Goal: Task Accomplishment & Management: Use online tool/utility

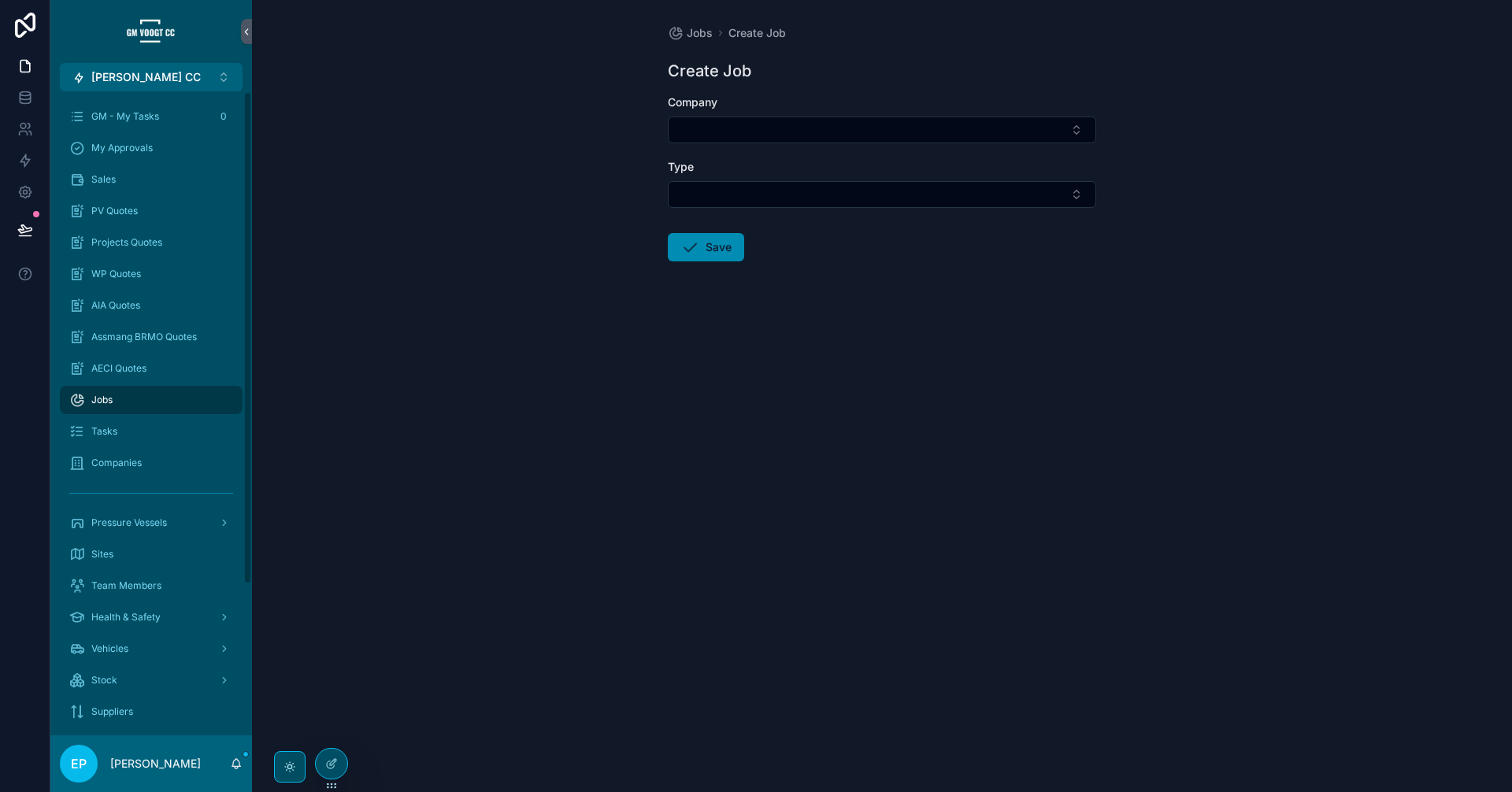
click at [98, 403] on span "Jobs" at bounding box center [102, 400] width 22 height 13
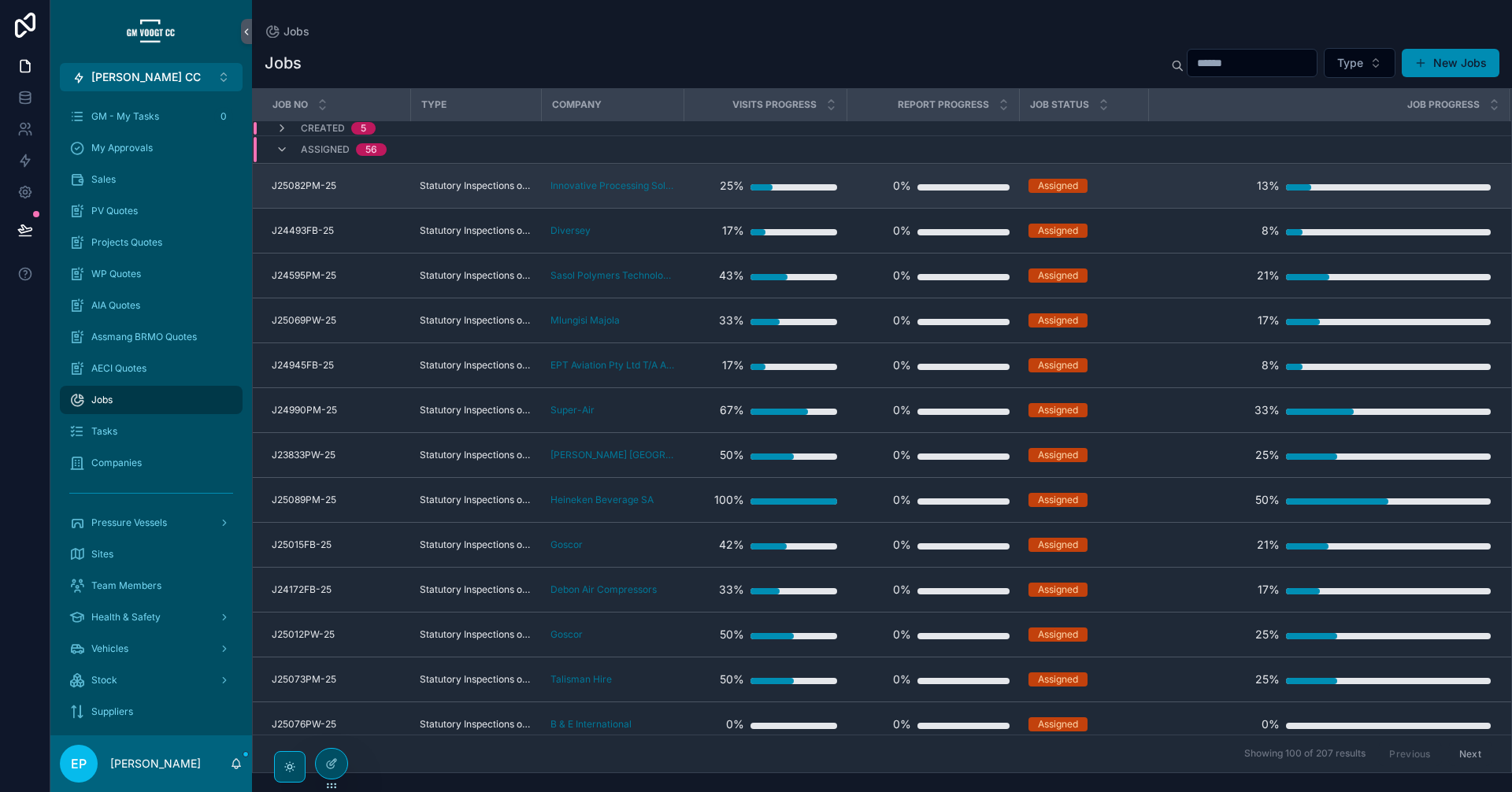
click at [705, 181] on div "25%" at bounding box center [765, 185] width 144 height 32
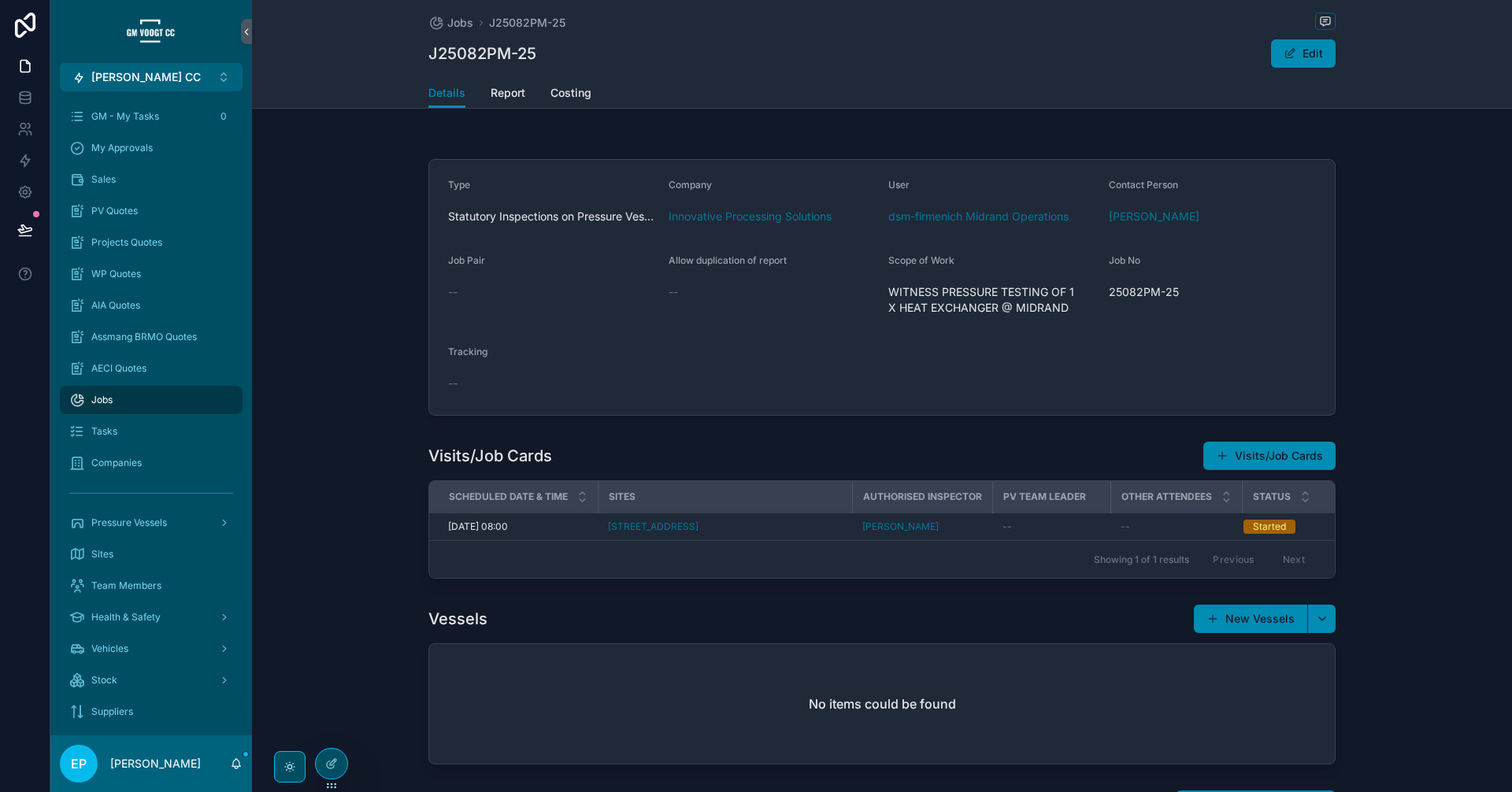
scroll to position [131, 0]
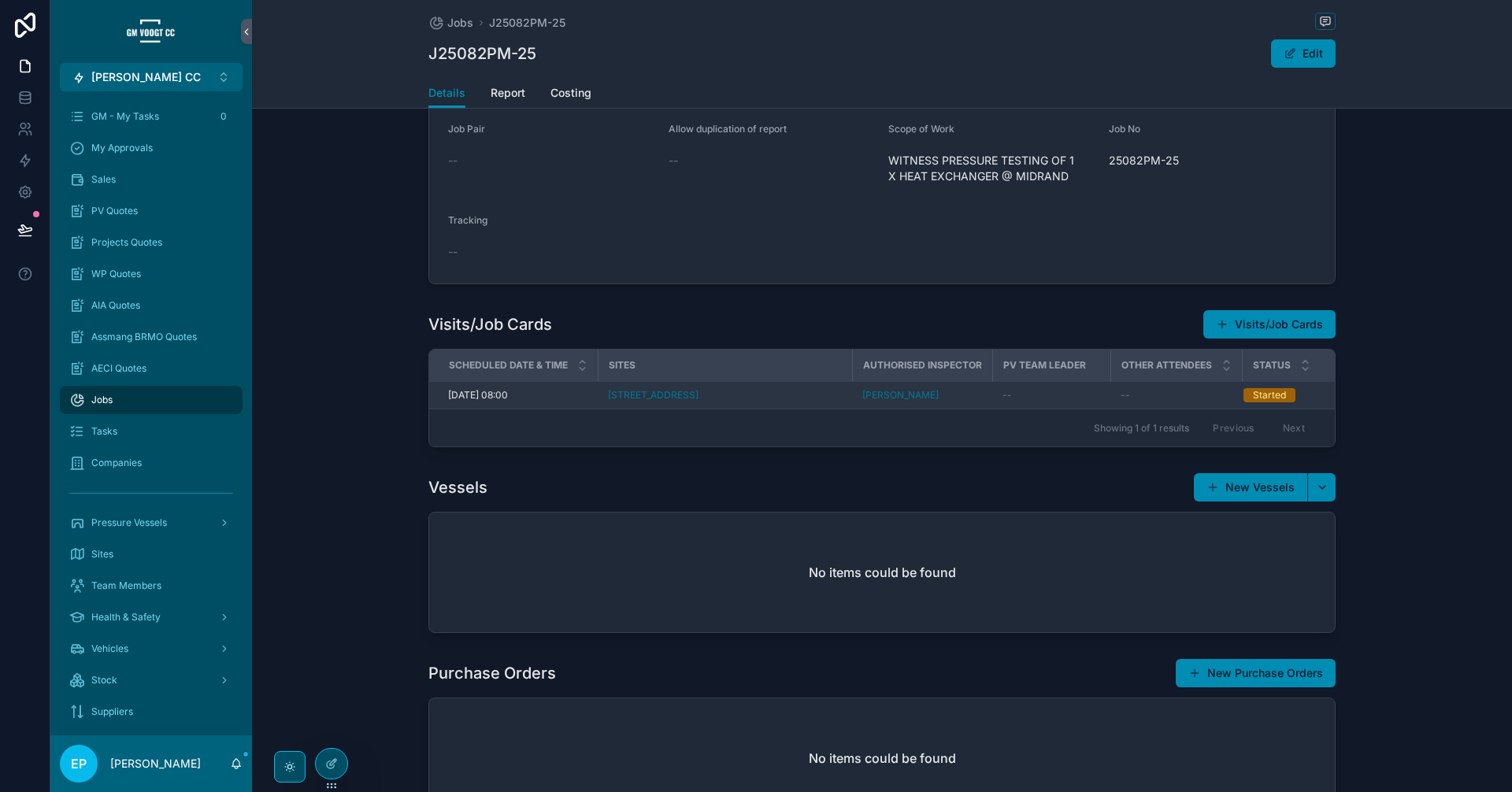
click at [1012, 396] on span "--" at bounding box center [1007, 395] width 9 height 13
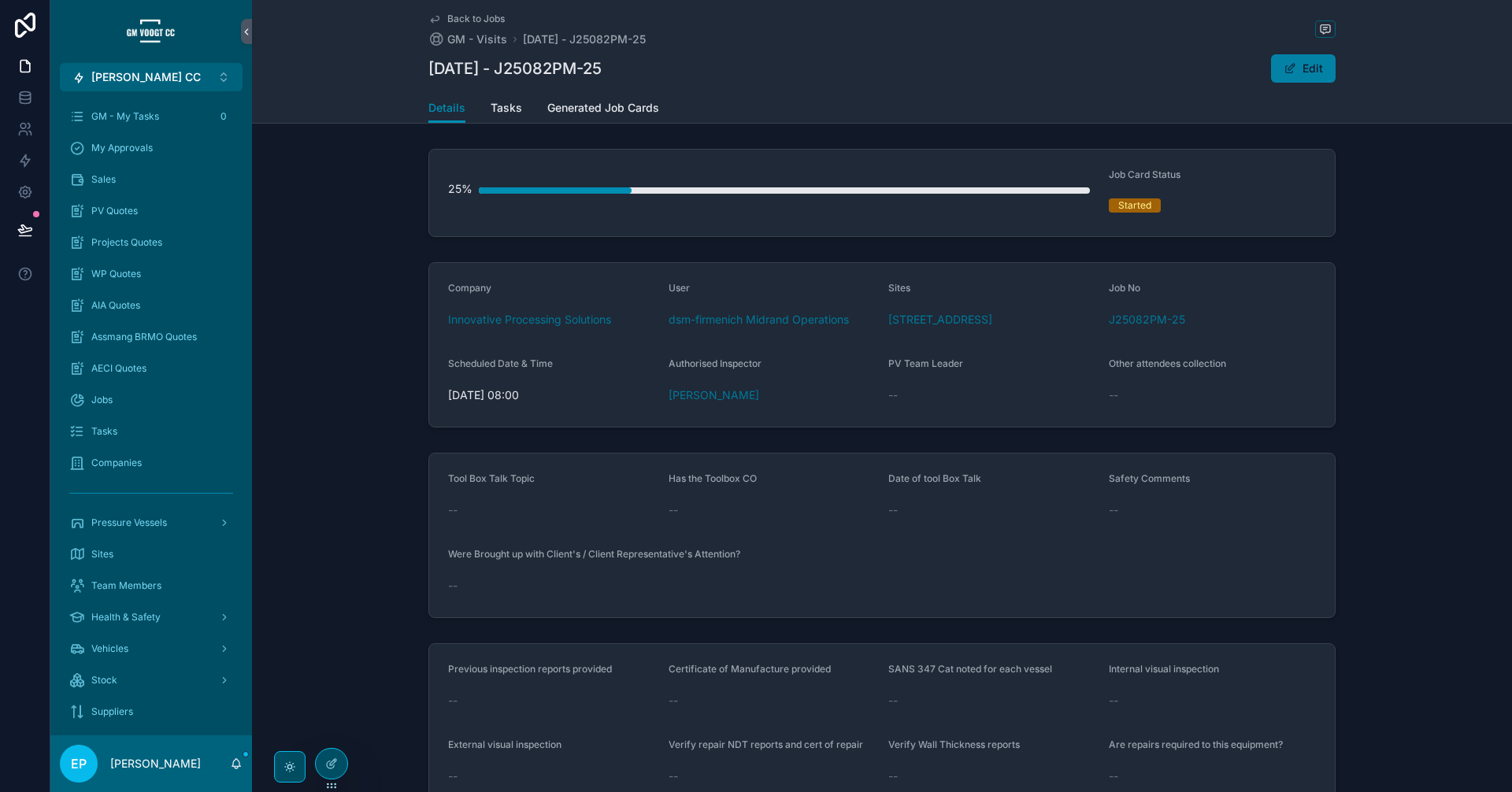
click at [1294, 65] on button "Edit" at bounding box center [1303, 68] width 65 height 28
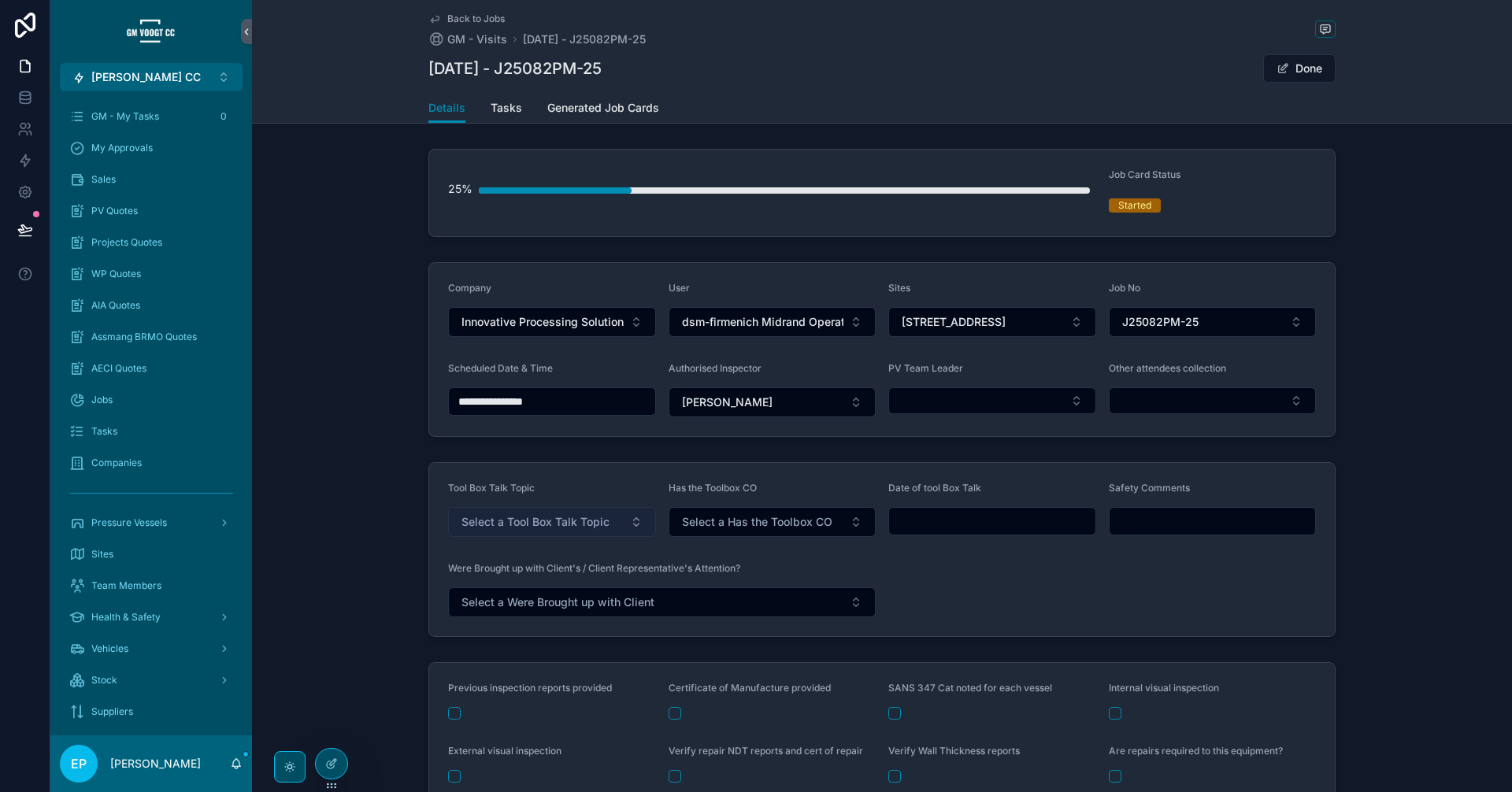
click at [634, 526] on button "Select a Tool Box Talk Topic" at bounding box center [552, 521] width 208 height 30
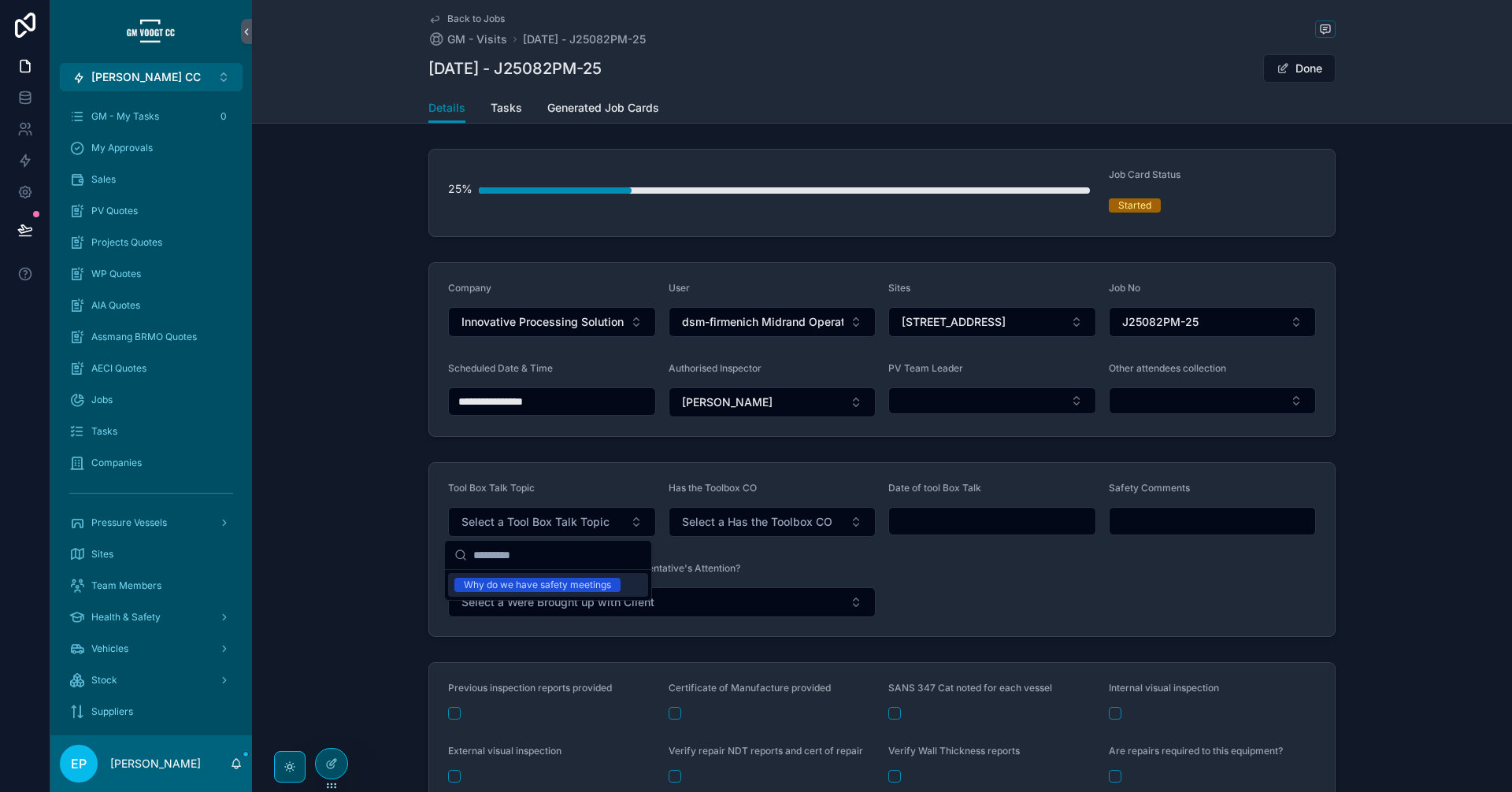
drag, startPoint x: 633, startPoint y: 589, endPoint x: 632, endPoint y: 598, distance: 9.1
drag, startPoint x: 632, startPoint y: 598, endPoint x: 1345, endPoint y: 611, distance: 713.1
click at [1345, 611] on div "Tool Box Talk Topic Select a Tool Box Talk Topic Has the Toolbox CO Select a Ha…" at bounding box center [882, 550] width 1260 height 187
click at [1273, 85] on div "Back to Jobs GM - Visits [DATE] - J25082PM-25 [DATE] - J25082PM-25 Done" at bounding box center [882, 46] width 907 height 93
click at [1291, 63] on button "Done" at bounding box center [1299, 68] width 72 height 28
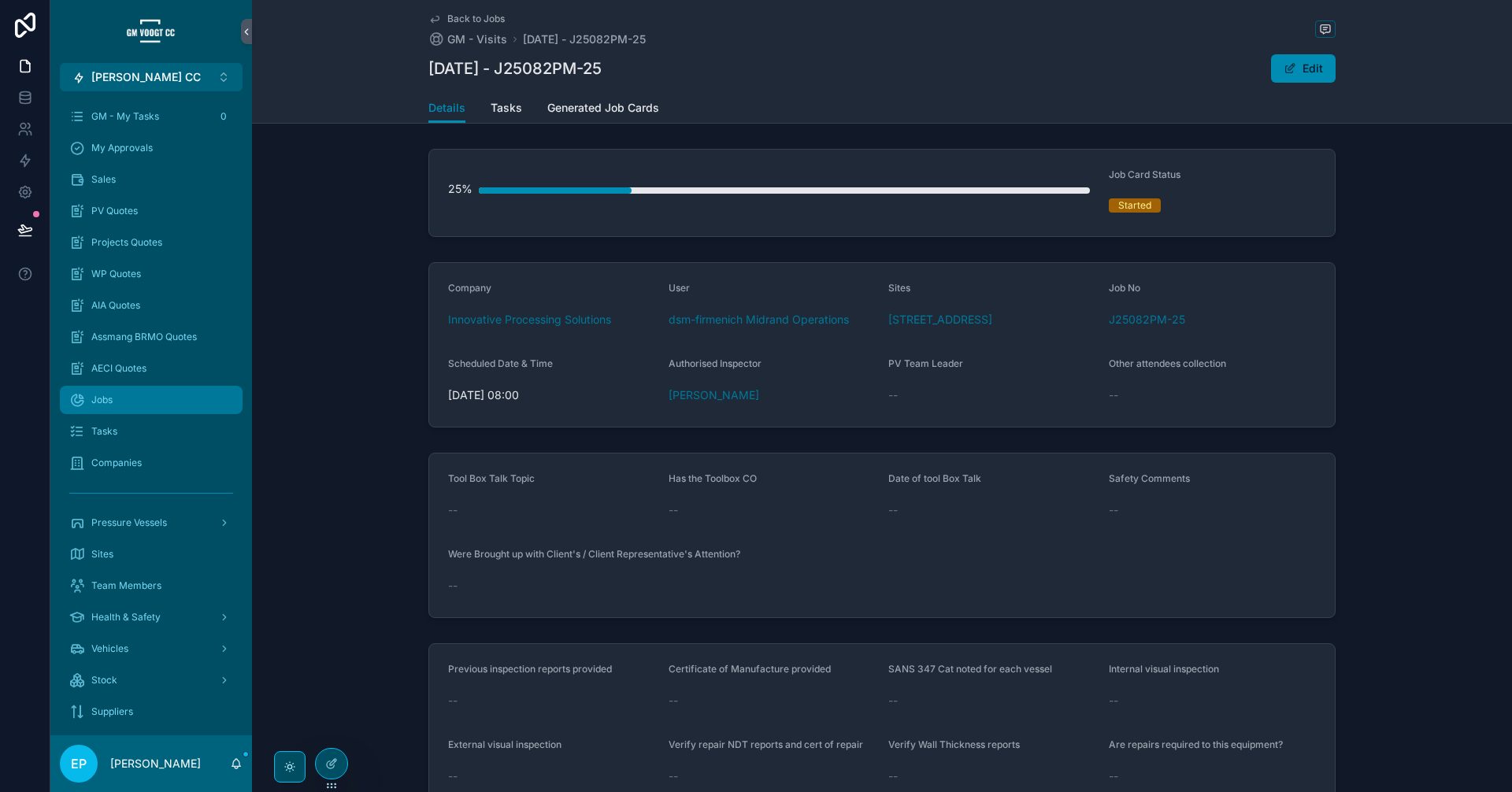
click at [145, 403] on div "Jobs" at bounding box center [151, 400] width 164 height 25
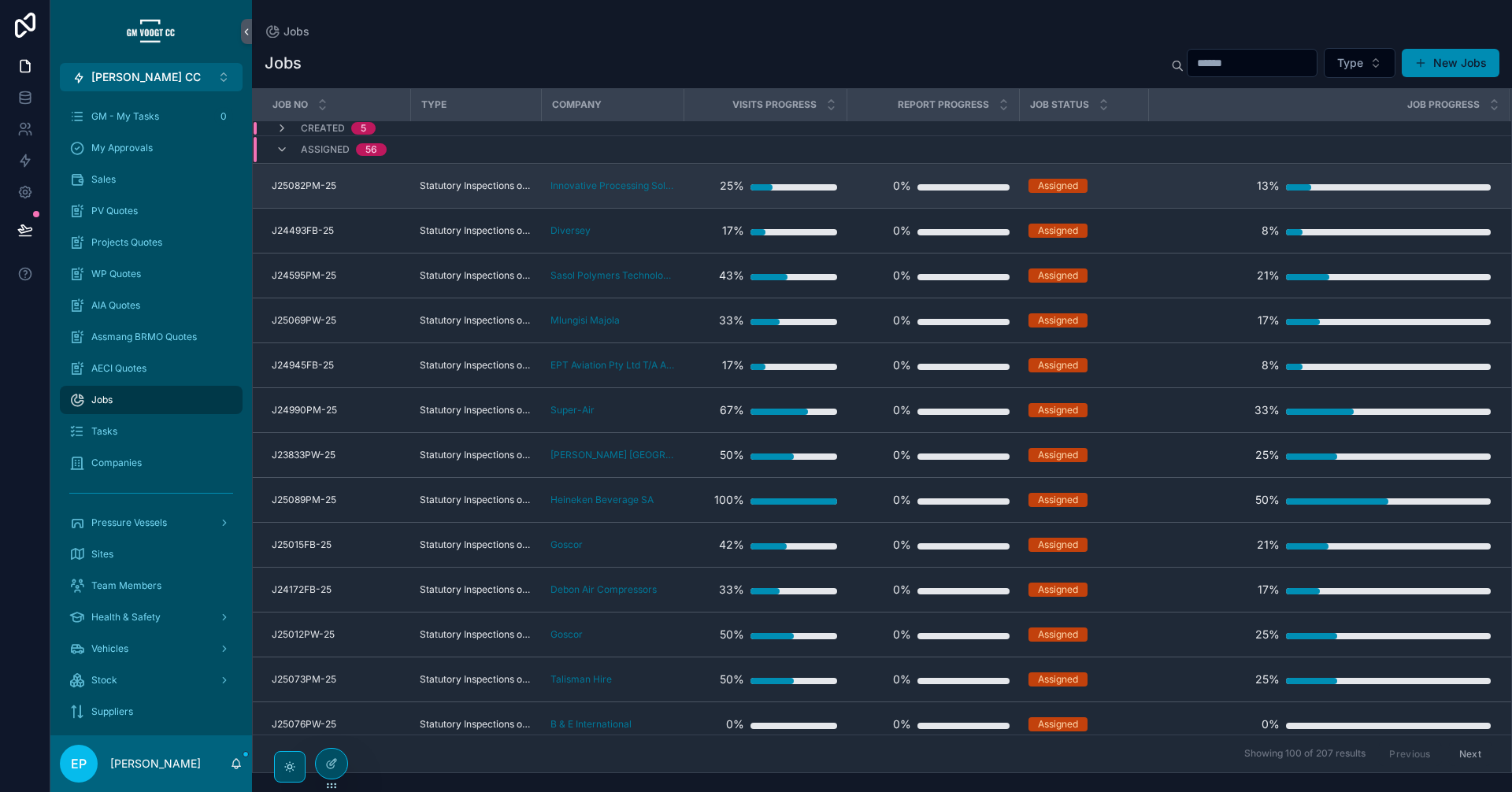
click at [1184, 198] on div "13%" at bounding box center [1320, 185] width 342 height 32
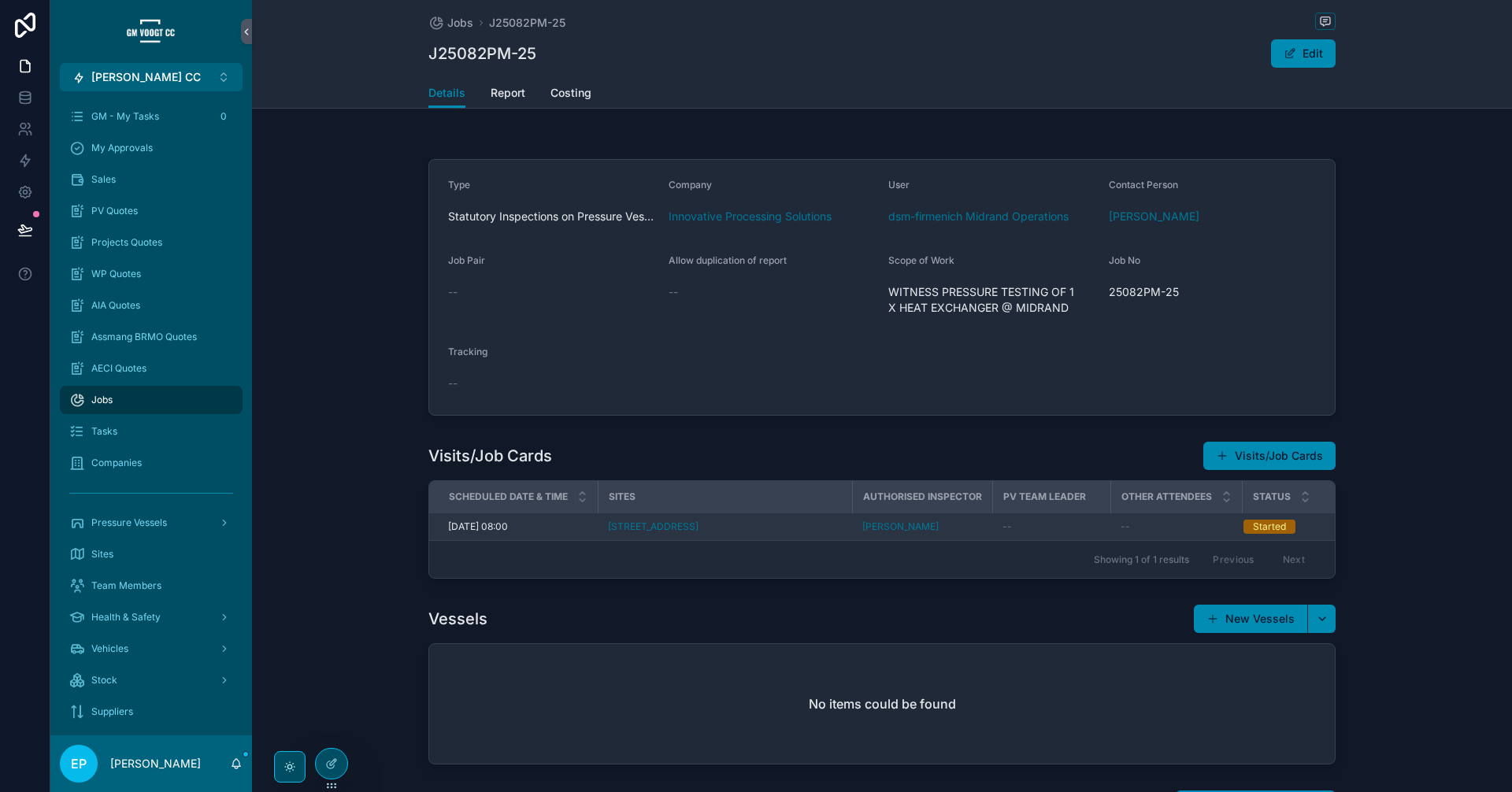
click at [984, 528] on div "[PERSON_NAME]" at bounding box center [922, 526] width 122 height 13
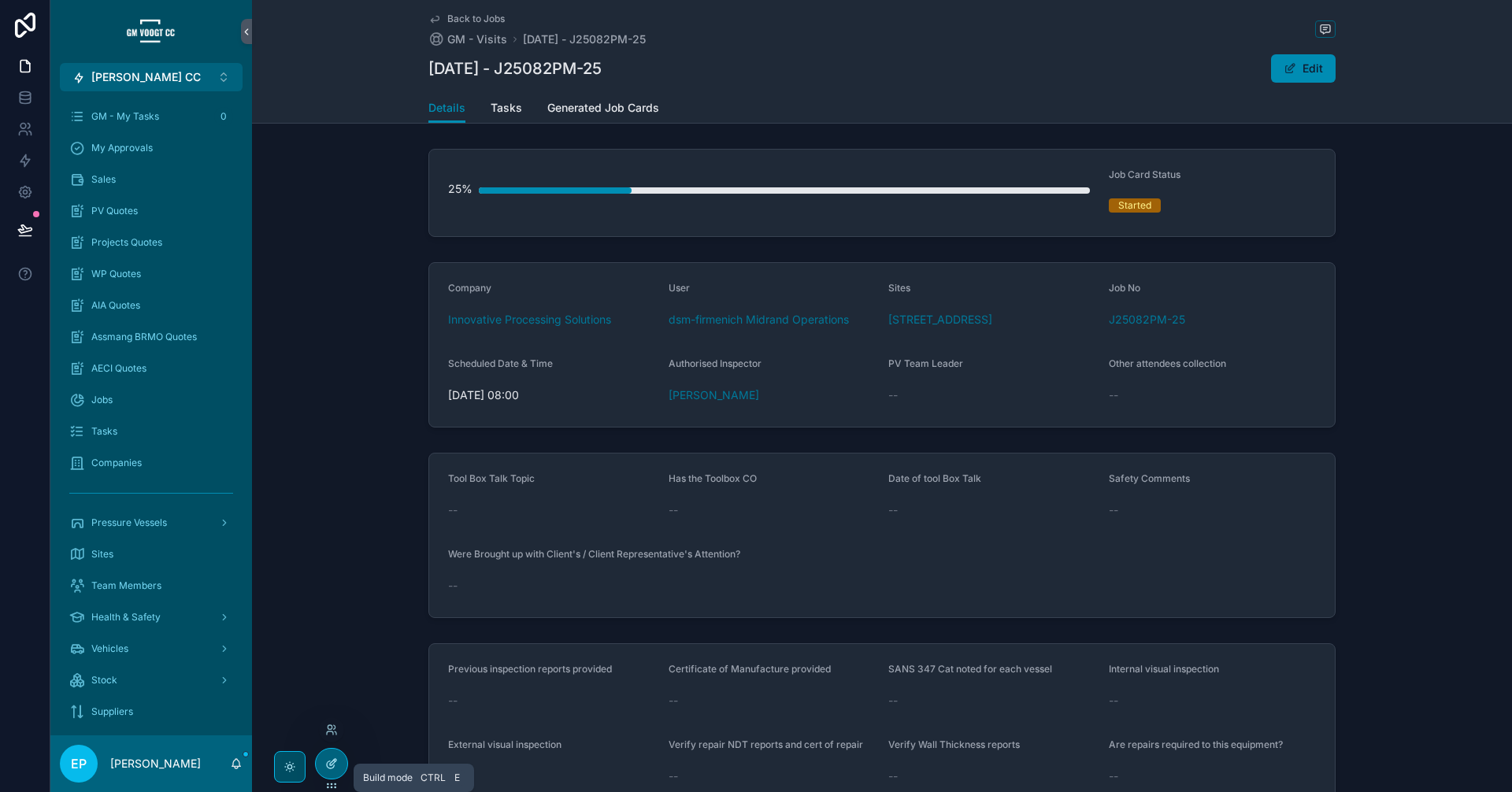
click at [336, 756] on div at bounding box center [331, 763] width 32 height 30
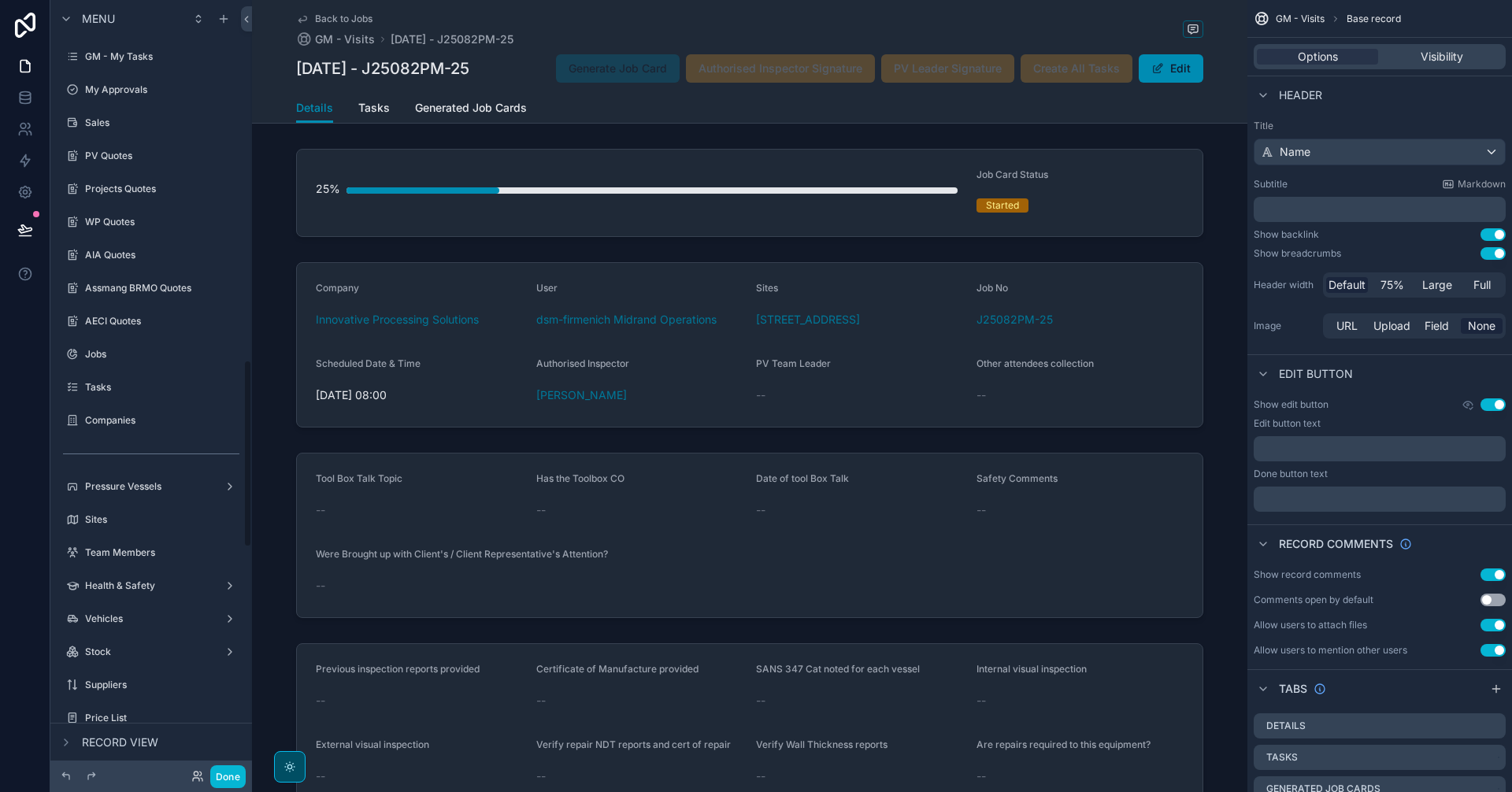
scroll to position [1486, 0]
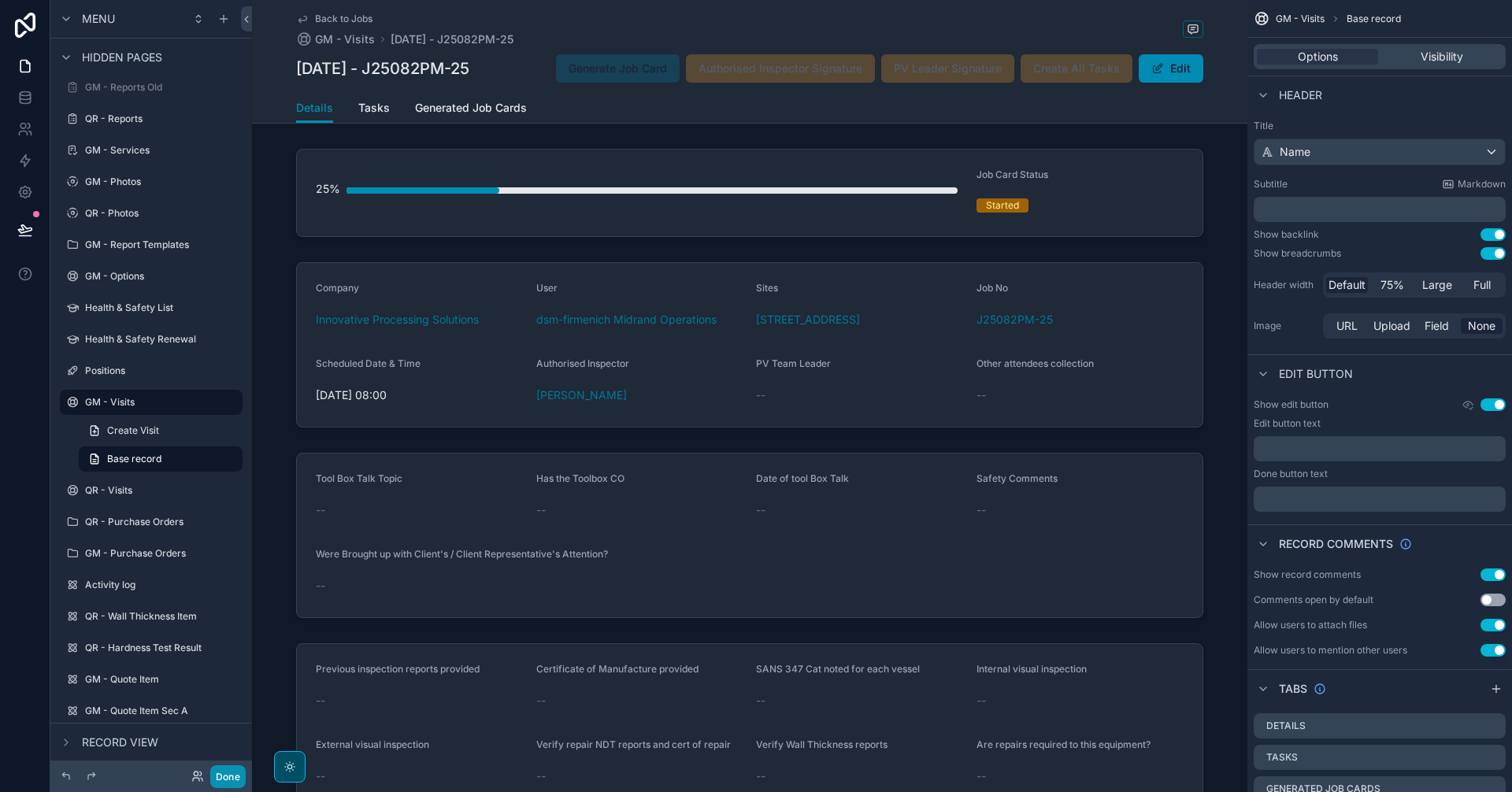
click at [230, 784] on button "Done" at bounding box center [228, 776] width 35 height 22
